Goal: Task Accomplishment & Management: Use online tool/utility

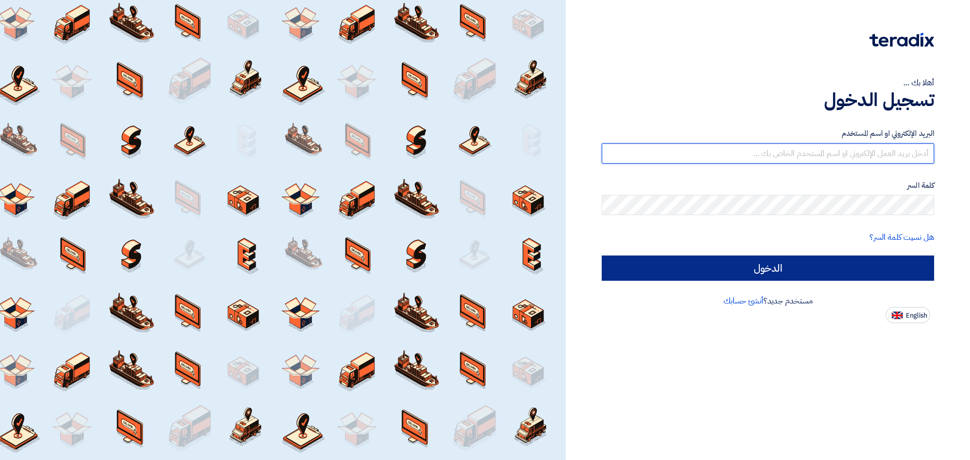
type input "[EMAIL_ADDRESS][DOMAIN_NAME]"
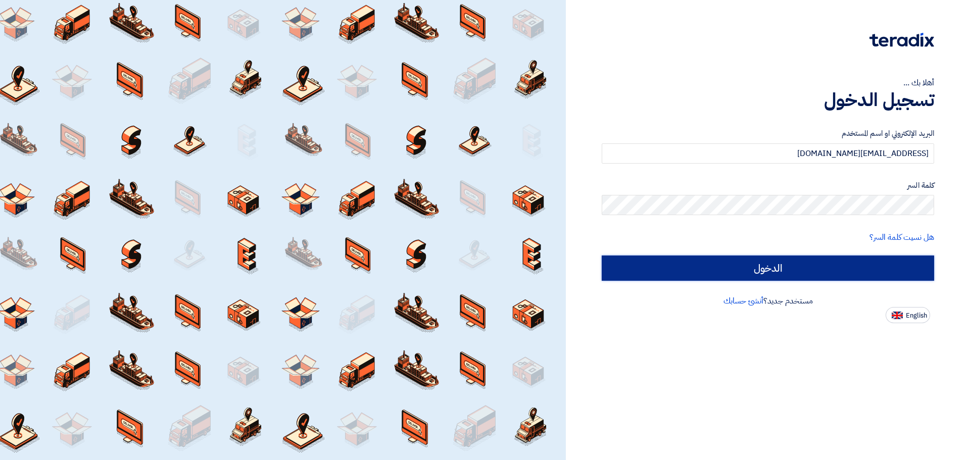
click at [743, 265] on input "الدخول" at bounding box center [767, 268] width 332 height 25
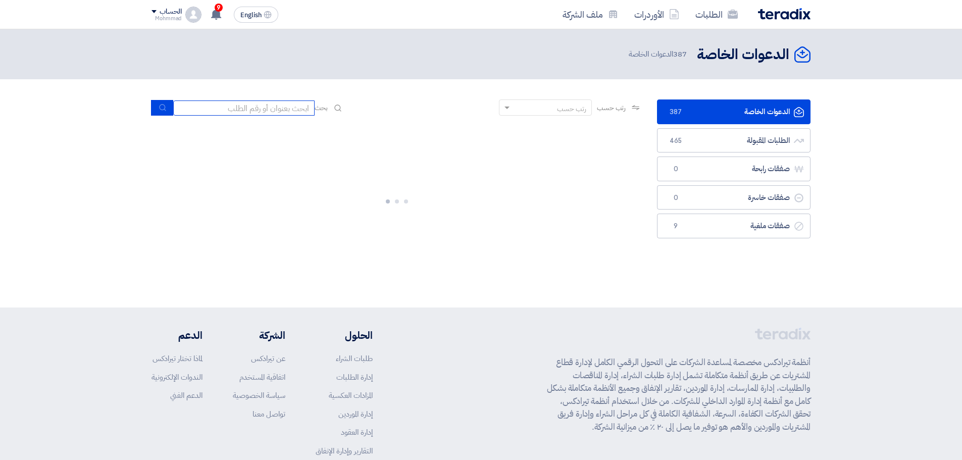
click at [248, 105] on input at bounding box center [243, 107] width 141 height 15
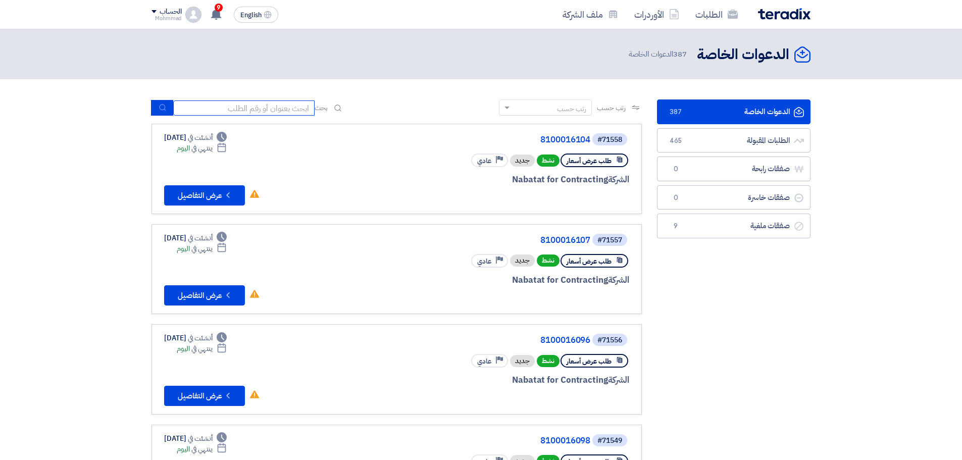
paste input "71389"
type input "71389"
click at [165, 110] on use "submit" at bounding box center [162, 108] width 7 height 7
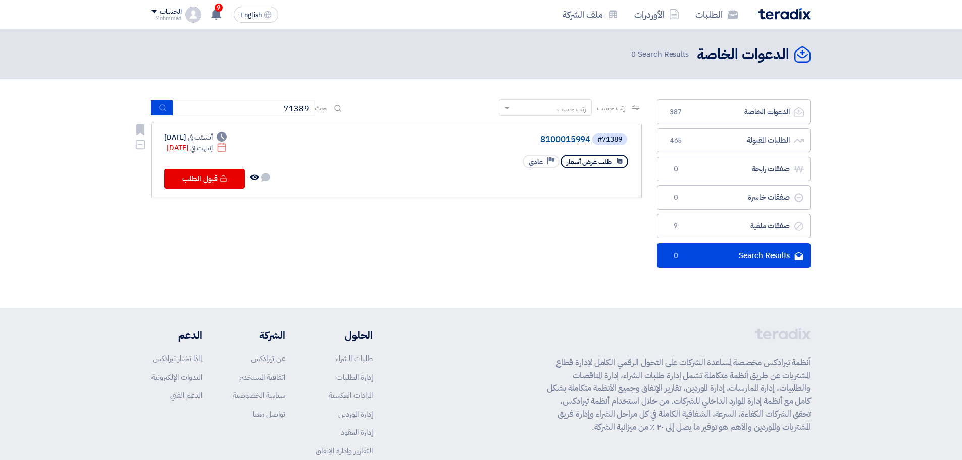
click at [570, 139] on link "8100015994" at bounding box center [489, 139] width 202 height 9
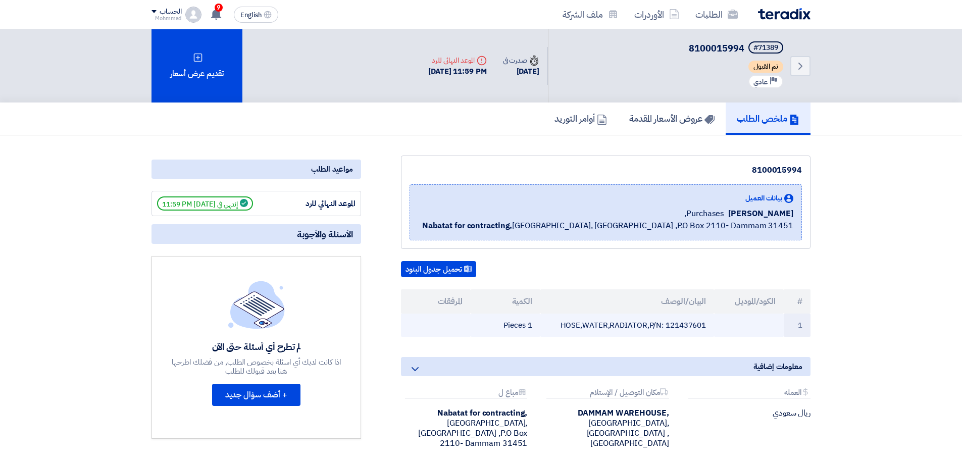
click at [693, 324] on td "HOSE,WATER,RADIATOR,P/N: 121437601" at bounding box center [627, 326] width 174 height 24
copy td "121437601"
